Goal: Task Accomplishment & Management: Manage account settings

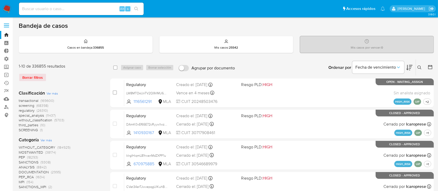
click at [418, 66] on icon at bounding box center [420, 68] width 4 height 4
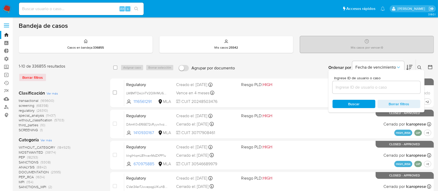
click at [402, 91] on div at bounding box center [377, 87] width 88 height 12
click at [401, 87] on input at bounding box center [377, 87] width 88 height 7
paste input "tzx8LxsFzag11NCiubsoPpiV"
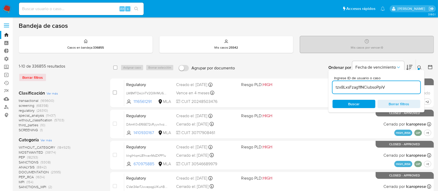
type input "tzx8LxsFzag11NCiubsoPpiV"
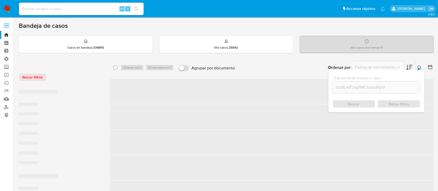
click at [418, 67] on icon at bounding box center [420, 68] width 4 height 4
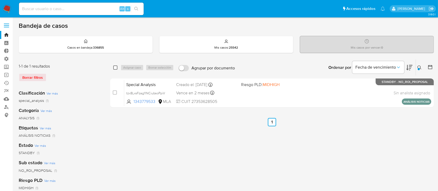
click at [116, 66] on input "checkbox" at bounding box center [115, 68] width 4 height 4
checkbox input "true"
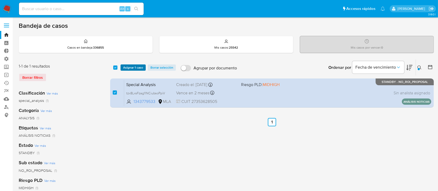
click at [128, 68] on span "Asignar 1 caso" at bounding box center [133, 67] width 20 height 5
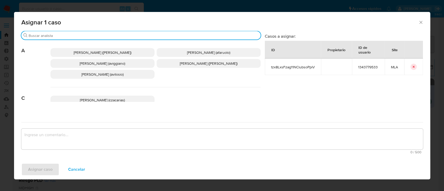
click at [129, 34] on input "Buscar" at bounding box center [144, 35] width 230 height 5
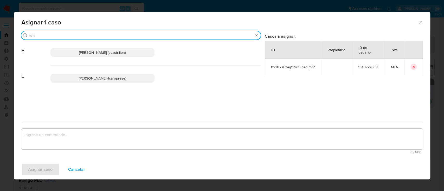
type input "eze"
click at [124, 50] on span "Ezequiel Gonzalo Castrillon (ecastrillon)" at bounding box center [102, 52] width 47 height 5
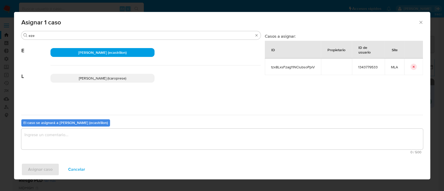
click at [118, 147] on textarea "assign-modal" at bounding box center [222, 139] width 402 height 21
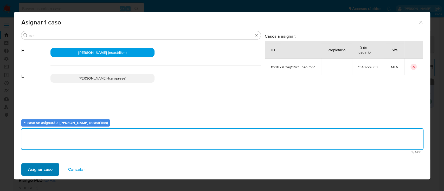
type textarea "."
click at [35, 172] on span "Asignar caso" at bounding box center [40, 169] width 24 height 11
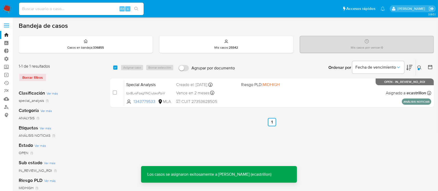
click at [341, 92] on div "Special Analysis tzx8LxsFzag11NCiubsoPpiV 1343779533 MLA Riesgo PLD: MIDHIGH Cr…" at bounding box center [277, 93] width 307 height 26
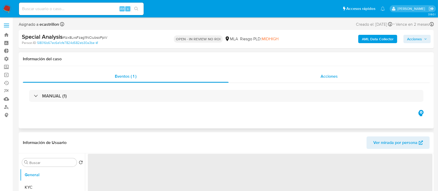
click at [324, 80] on div "Acciones" at bounding box center [330, 76] width 202 height 12
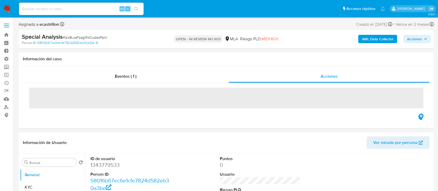
select select "10"
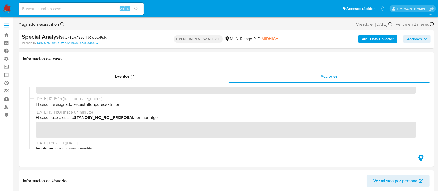
click at [427, 37] on span "Acciones" at bounding box center [417, 38] width 20 height 7
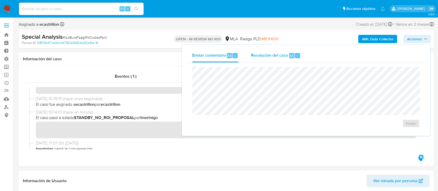
click at [262, 53] on span "Resolución del caso" at bounding box center [269, 56] width 37 height 6
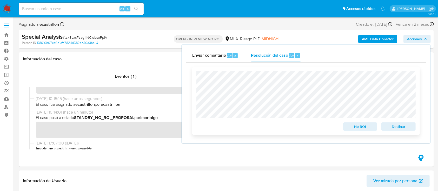
click at [354, 126] on span "No ROI" at bounding box center [360, 126] width 27 height 7
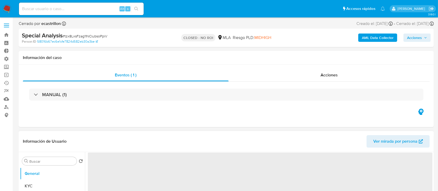
select select "10"
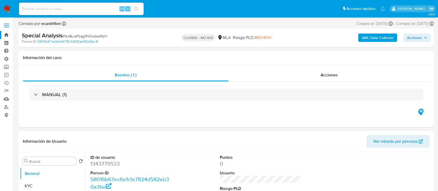
click at [8, 34] on link "Bandeja" at bounding box center [31, 35] width 62 height 8
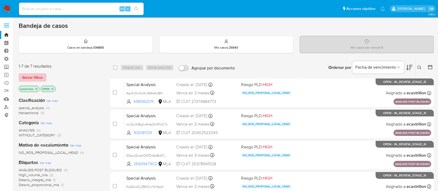
click at [34, 76] on span "Borrar filtros" at bounding box center [32, 77] width 21 height 7
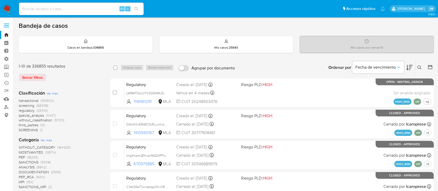
click at [58, 15] on div "Alt s" at bounding box center [81, 9] width 125 height 15
click at [67, 5] on input at bounding box center [81, 8] width 125 height 7
paste input "1145776226"
type input "1145776226"
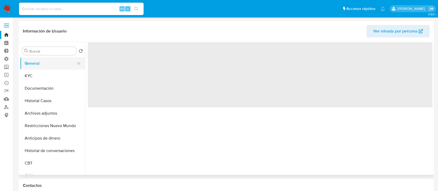
select select "10"
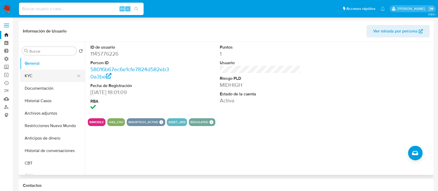
click at [33, 74] on button "KYC" at bounding box center [50, 76] width 61 height 12
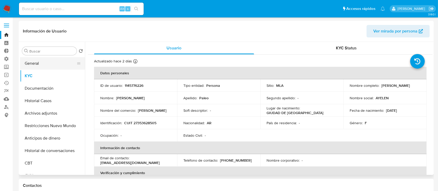
click at [32, 67] on button "General" at bounding box center [50, 63] width 61 height 12
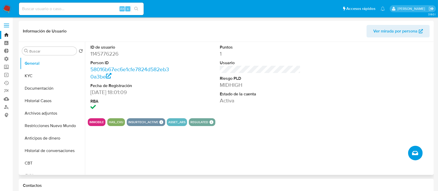
click at [414, 152] on icon "Crear caso manual" at bounding box center [415, 153] width 6 height 4
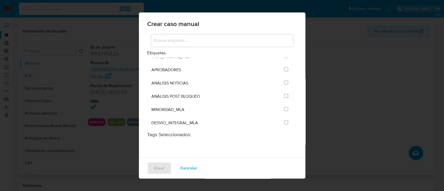
scroll to position [1042, 0]
click at [185, 82] on span "ANÁLISIS NOTICIAS" at bounding box center [169, 82] width 37 height 5
click at [284, 81] on input "3246" at bounding box center [286, 83] width 4 height 4
checkbox input "true"
click at [154, 170] on span "Crear" at bounding box center [159, 168] width 11 height 11
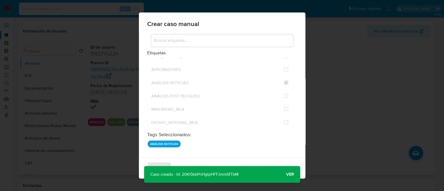
click at [288, 174] on span "Ver" at bounding box center [290, 174] width 8 height 0
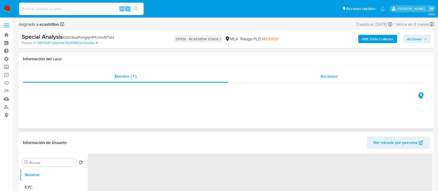
click at [276, 76] on div "Acciones" at bounding box center [330, 76] width 202 height 12
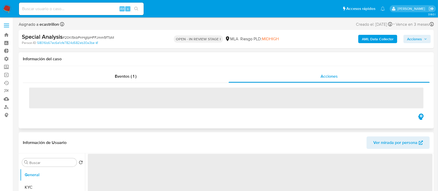
select select "10"
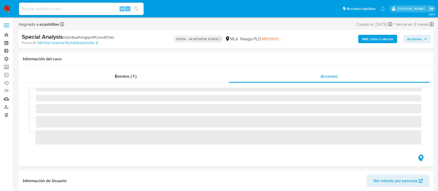
click at [84, 38] on span "# 20Kl5kbPnHgtpHFFJmm5fTbM" at bounding box center [88, 37] width 51 height 5
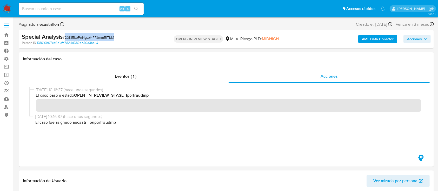
copy span "20Kl5kbPnHgtpHFFJmm5fTbM"
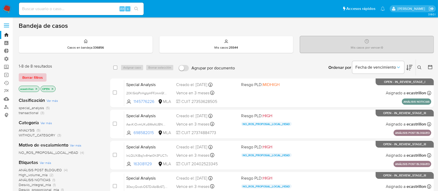
click at [43, 78] on button "Borrar filtros" at bounding box center [33, 77] width 28 height 8
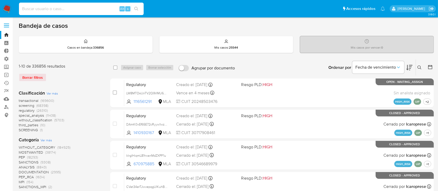
click at [73, 9] on input at bounding box center [81, 8] width 125 height 7
paste input "1145776226"
type input "1145776226"
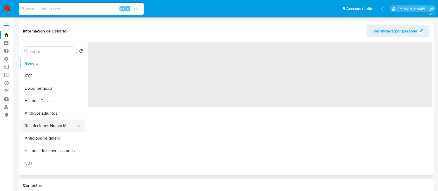
select select "10"
click at [30, 123] on button "Restricciones Nuevo Mundo" at bounding box center [50, 126] width 61 height 12
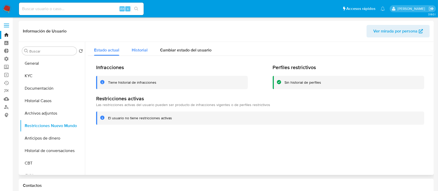
click at [141, 50] on span "Historial" at bounding box center [140, 50] width 16 height 6
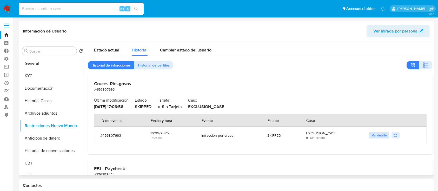
click at [379, 136] on span "Ver detalle" at bounding box center [379, 135] width 15 height 5
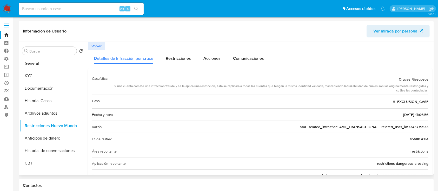
click at [95, 46] on span "Volver" at bounding box center [97, 45] width 10 height 7
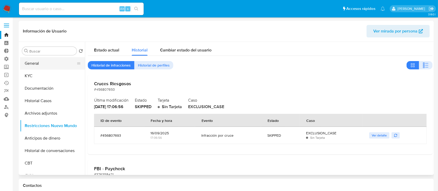
click at [40, 69] on button "General" at bounding box center [50, 63] width 61 height 12
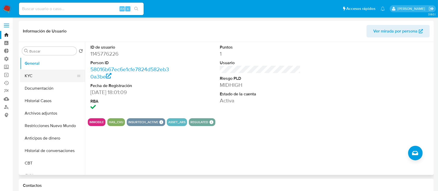
click at [43, 74] on button "KYC" at bounding box center [50, 76] width 61 height 12
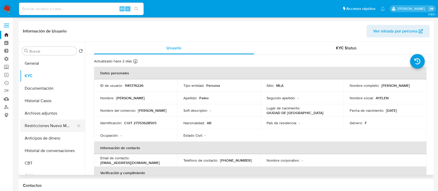
click at [44, 125] on button "Restricciones Nuevo Mundo" at bounding box center [50, 126] width 61 height 12
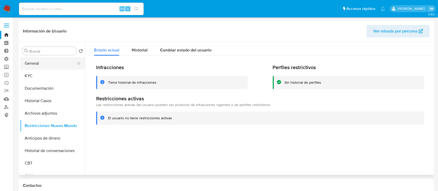
click at [46, 65] on button "General" at bounding box center [50, 63] width 61 height 12
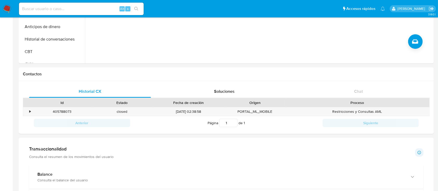
scroll to position [113, 0]
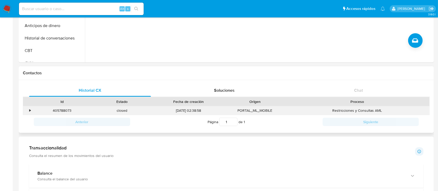
click at [29, 110] on div "•" at bounding box center [27, 110] width 9 height 9
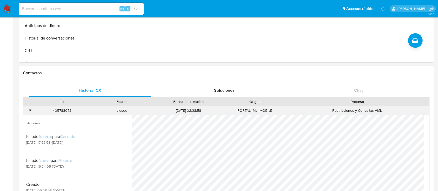
scroll to position [0, 0]
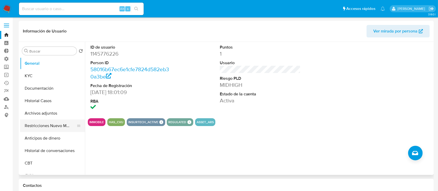
click at [50, 125] on button "Restricciones Nuevo Mundo" at bounding box center [50, 126] width 61 height 12
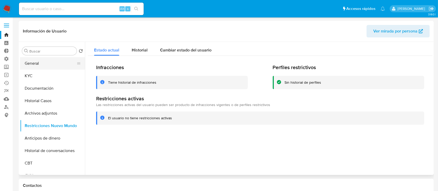
click at [55, 59] on button "General" at bounding box center [50, 63] width 61 height 12
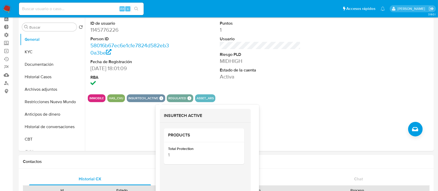
scroll to position [23, 0]
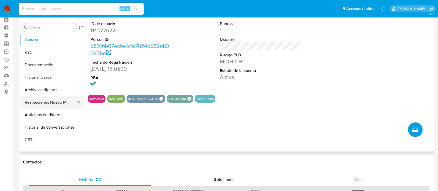
click at [56, 100] on button "Restricciones Nuevo Mundo" at bounding box center [50, 102] width 61 height 12
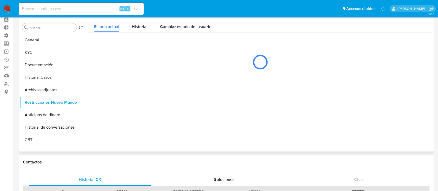
scroll to position [15, 0]
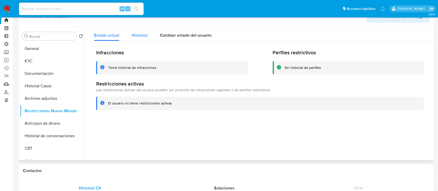
click at [138, 37] on span "Historial" at bounding box center [140, 35] width 16 height 6
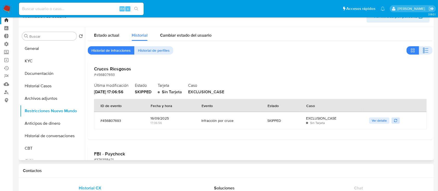
click at [394, 122] on icon "button" at bounding box center [395, 120] width 3 height 3
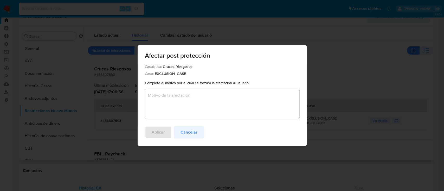
click at [193, 132] on span "Cancelar" at bounding box center [188, 132] width 17 height 11
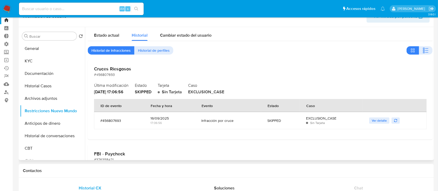
click at [368, 120] on td "Ver detalle" at bounding box center [395, 120] width 64 height 17
click at [373, 120] on span "Ver detalle" at bounding box center [379, 120] width 15 height 5
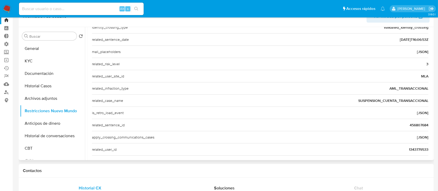
scroll to position [166, 0]
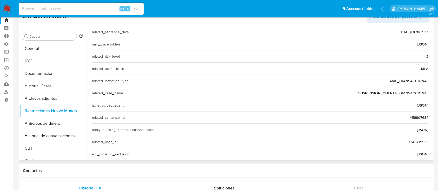
click at [417, 118] on span "456807684" at bounding box center [419, 117] width 19 height 5
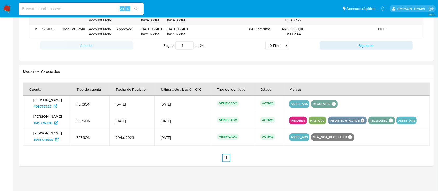
scroll to position [597, 0]
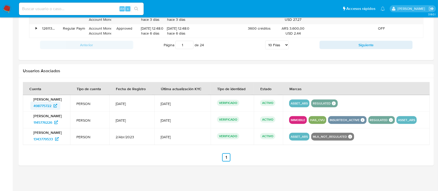
click at [41, 104] on span "498775722" at bounding box center [43, 106] width 18 height 8
click at [48, 139] on span "1343779533" at bounding box center [44, 139] width 20 height 8
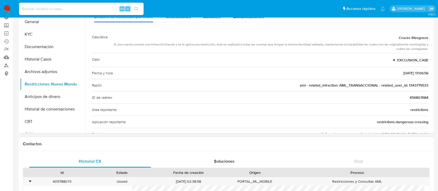
scroll to position [37, 0]
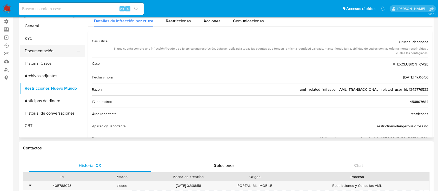
click at [44, 48] on button "Documentación" at bounding box center [50, 51] width 61 height 12
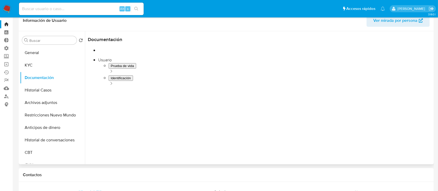
scroll to position [10, 0]
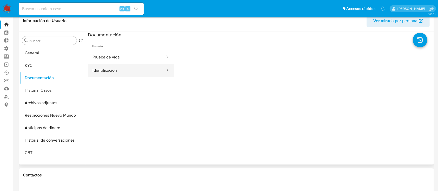
click at [124, 70] on button "Identificación" at bounding box center [127, 70] width 78 height 13
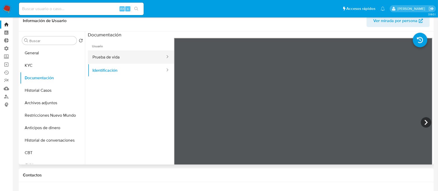
click at [116, 59] on button "Prueba de vida" at bounding box center [127, 56] width 78 height 13
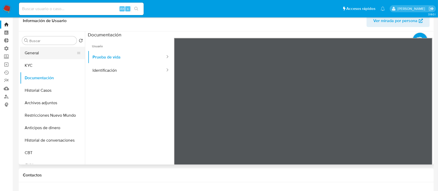
click at [41, 53] on button "General" at bounding box center [50, 53] width 61 height 12
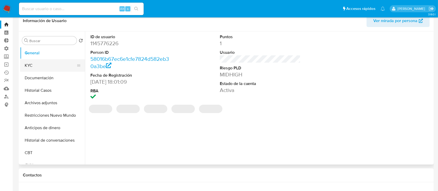
click at [44, 63] on button "KYC" at bounding box center [50, 65] width 61 height 12
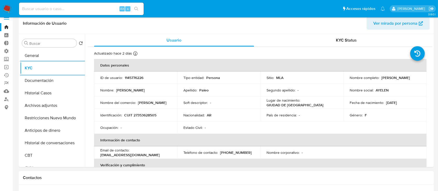
scroll to position [0, 0]
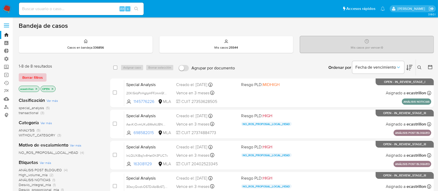
click at [31, 78] on span "Borrar filtros" at bounding box center [32, 77] width 21 height 7
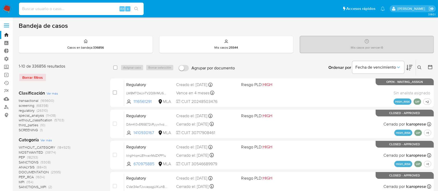
click at [47, 8] on input at bounding box center [81, 8] width 125 height 7
paste input "456807684"
type input "456807684"
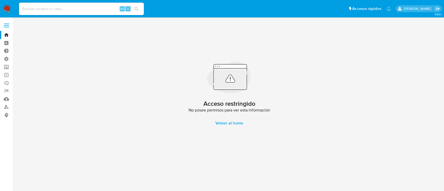
click at [50, 5] on input at bounding box center [81, 8] width 125 height 7
paste input "456807684"
type input "456807684"
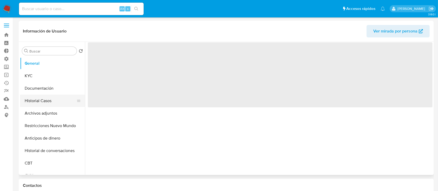
click at [55, 101] on button "Historial Casos" at bounding box center [50, 101] width 61 height 12
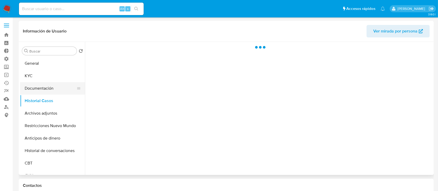
select select "10"
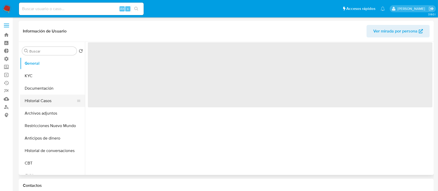
click at [32, 99] on button "Historial Casos" at bounding box center [50, 101] width 61 height 12
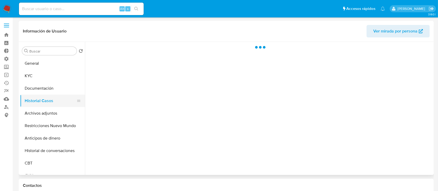
select select "10"
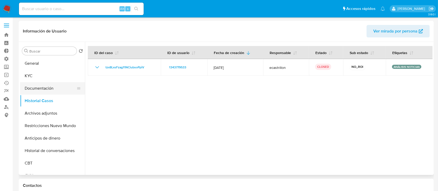
click at [39, 91] on button "Documentación" at bounding box center [50, 88] width 61 height 12
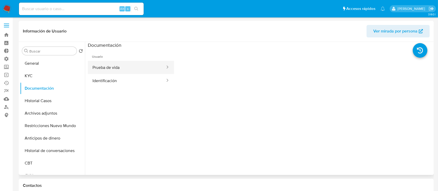
click at [124, 68] on button "Prueba de vida" at bounding box center [127, 67] width 78 height 13
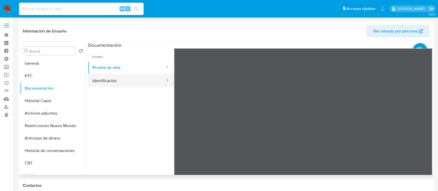
click at [110, 79] on button "Identificación" at bounding box center [127, 80] width 78 height 13
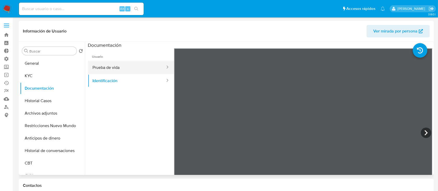
click at [114, 72] on button "Prueba de vida" at bounding box center [127, 67] width 78 height 13
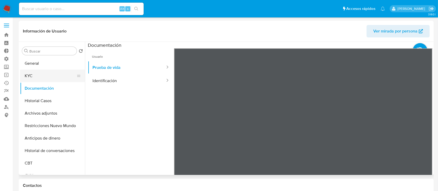
click at [42, 79] on button "KYC" at bounding box center [50, 76] width 61 height 12
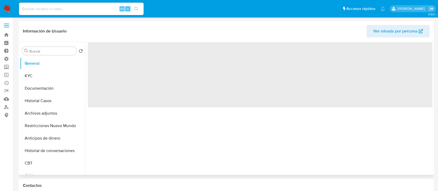
select select "10"
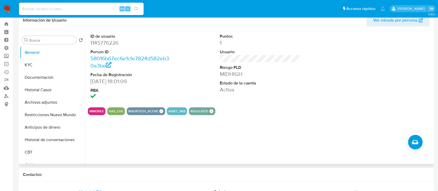
scroll to position [10, 0]
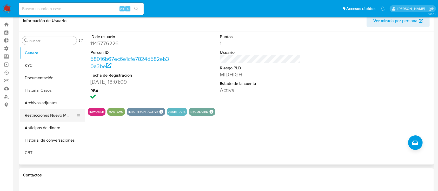
click at [42, 114] on button "Restricciones Nuevo Mundo" at bounding box center [50, 115] width 61 height 12
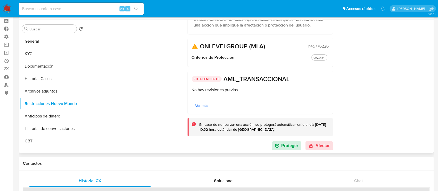
scroll to position [51, 0]
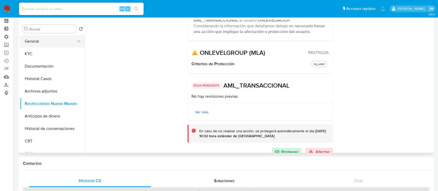
click at [60, 41] on button "General" at bounding box center [50, 41] width 61 height 12
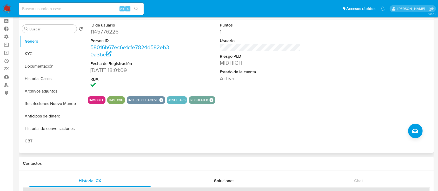
click at [165, 102] on div "IMMOBILE HAS_CVU INSURTECH_ACTIVE INSURTECH ACTIVE PRODUCTS Total Protection 1 …" at bounding box center [260, 100] width 345 height 8
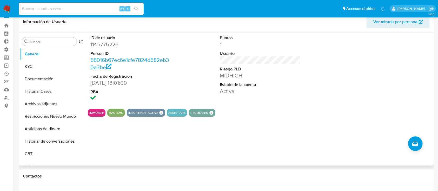
scroll to position [9, 0]
click at [41, 113] on button "Restricciones Nuevo Mundo" at bounding box center [50, 117] width 61 height 12
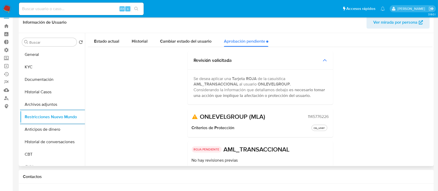
click at [40, 48] on div "Buscar Volver al orden por defecto General KYC Documentación Historial Casos Ar…" at bounding box center [52, 100] width 65 height 132
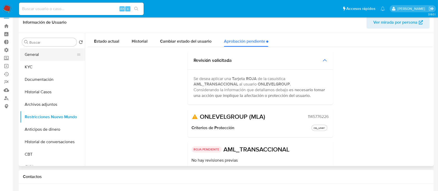
click at [41, 52] on button "General" at bounding box center [50, 54] width 61 height 12
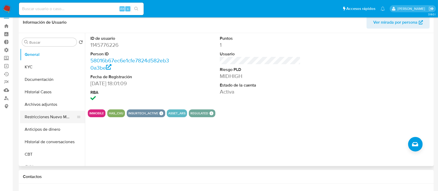
click at [62, 114] on button "Restricciones Nuevo Mundo" at bounding box center [50, 117] width 61 height 12
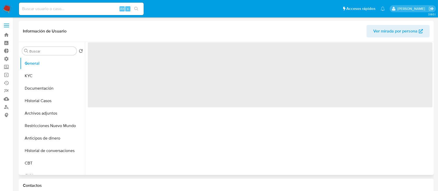
select select "10"
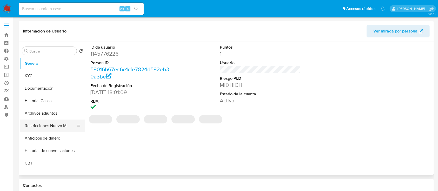
click at [41, 126] on button "Restricciones Nuevo Mundo" at bounding box center [50, 126] width 61 height 12
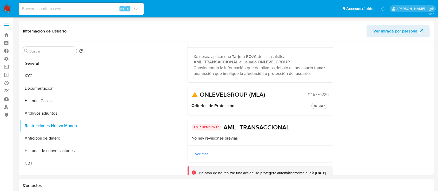
scroll to position [57, 0]
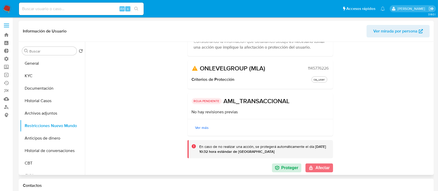
click at [315, 169] on button "Afectar" at bounding box center [319, 168] width 27 height 9
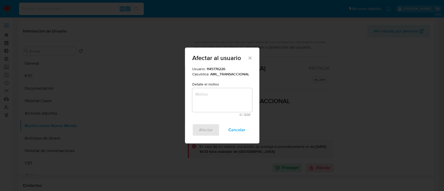
click at [215, 105] on textarea "Motivo" at bounding box center [222, 100] width 60 height 24
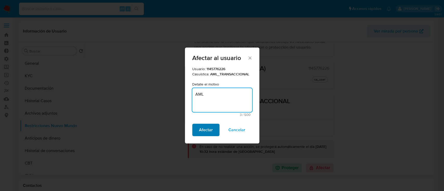
type textarea "AML"
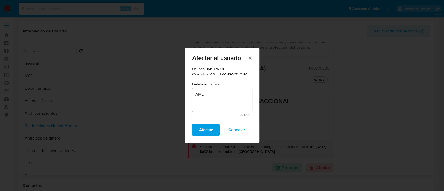
click at [205, 129] on span "Afectar" at bounding box center [206, 129] width 14 height 11
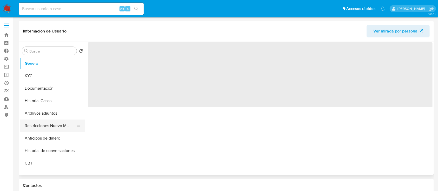
click at [54, 124] on button "Restricciones Nuevo Mundo" at bounding box center [50, 126] width 61 height 12
select select "10"
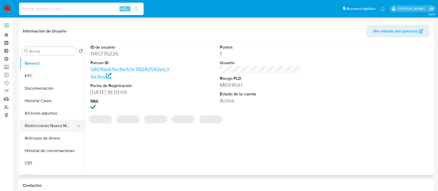
click at [54, 124] on button "Restricciones Nuevo Mundo" at bounding box center [50, 126] width 61 height 12
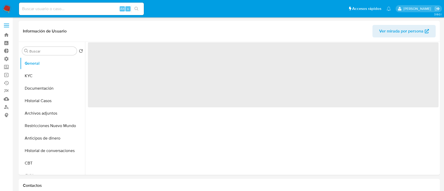
select select "10"
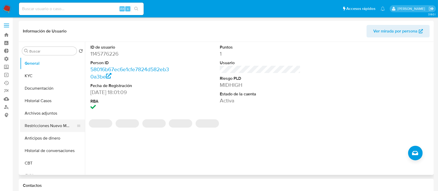
click at [36, 127] on button "Restricciones Nuevo Mundo" at bounding box center [50, 126] width 61 height 12
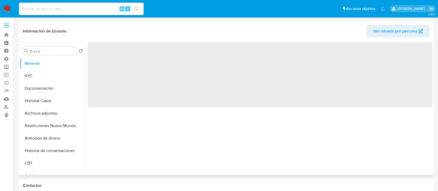
select select "10"
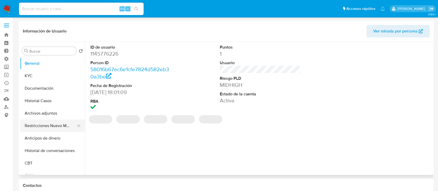
click at [33, 125] on button "Restricciones Nuevo Mundo" at bounding box center [50, 126] width 61 height 12
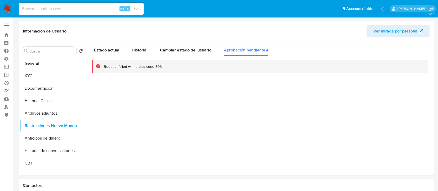
click at [99, 108] on div at bounding box center [259, 108] width 348 height 133
click at [118, 64] on div "Request failed with status code 503" at bounding box center [133, 66] width 58 height 5
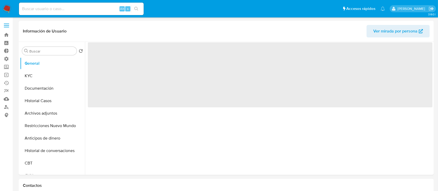
select select "10"
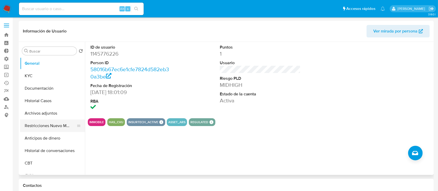
click at [56, 124] on button "Restricciones Nuevo Mundo" at bounding box center [50, 126] width 61 height 12
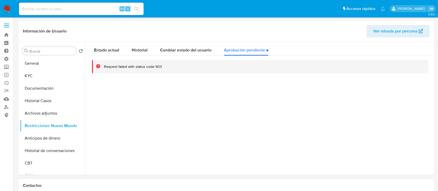
click at [205, 189] on div "Contactos" at bounding box center [227, 186] width 416 height 14
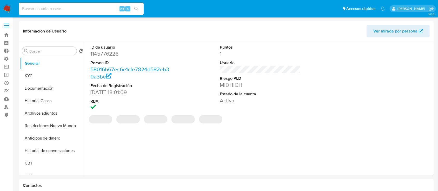
select select "10"
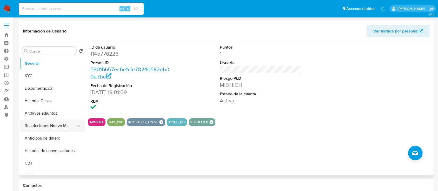
click at [54, 124] on button "Restricciones Nuevo Mundo" at bounding box center [50, 126] width 61 height 12
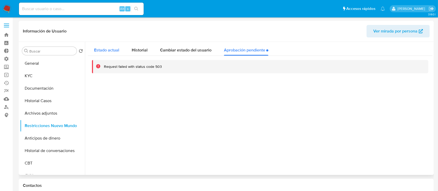
click at [107, 45] on div "Estado actual" at bounding box center [106, 49] width 25 height 14
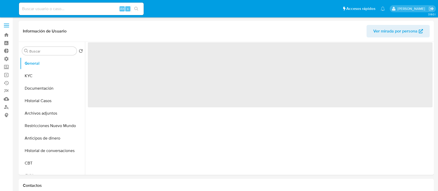
select select "10"
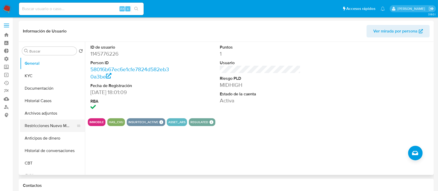
click at [33, 126] on button "Restricciones Nuevo Mundo" at bounding box center [50, 126] width 61 height 12
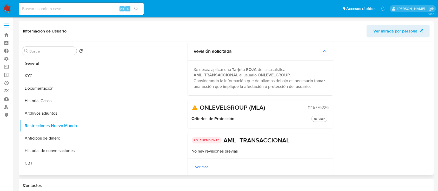
scroll to position [57, 0]
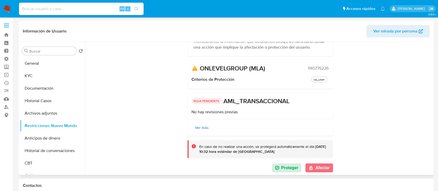
click at [320, 168] on button "Afectar" at bounding box center [319, 168] width 27 height 9
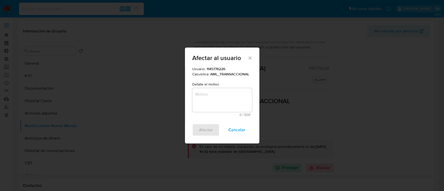
click at [216, 106] on textarea "Motivo" at bounding box center [222, 100] width 60 height 24
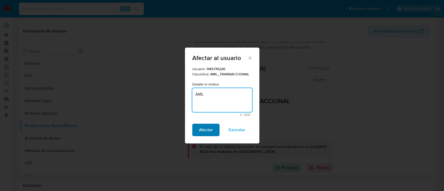
type textarea "AML"
click at [199, 129] on span "Afectar" at bounding box center [206, 129] width 14 height 11
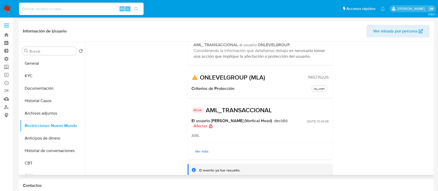
scroll to position [0, 0]
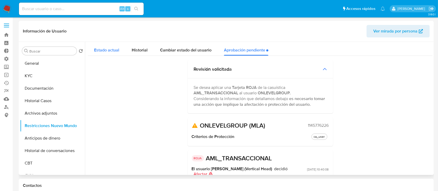
click at [114, 50] on span "Estado actual" at bounding box center [106, 50] width 25 height 6
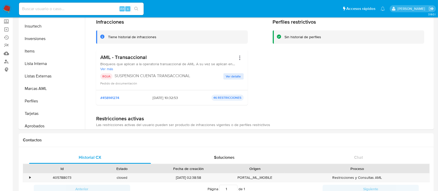
scroll to position [38, 0]
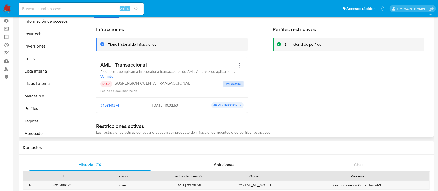
click at [231, 85] on span "Ver detalle" at bounding box center [233, 83] width 15 height 5
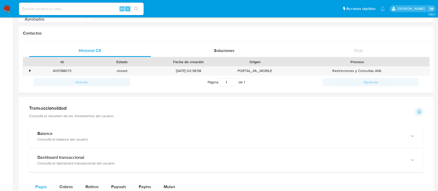
scroll to position [156, 0]
